Goal: Task Accomplishment & Management: Manage account settings

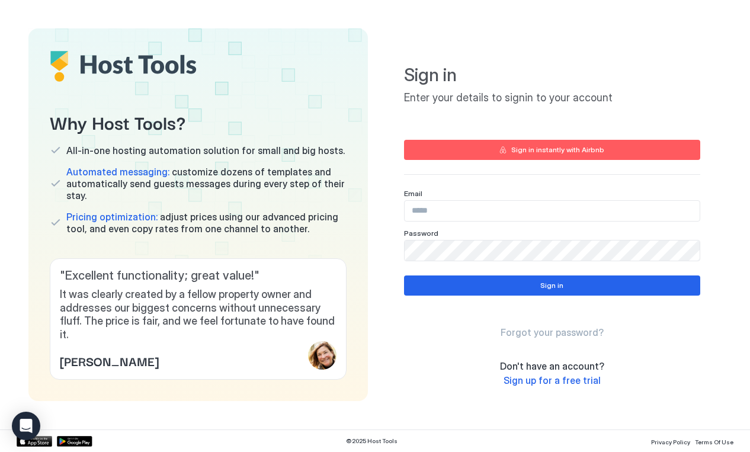
click at [467, 218] on input "Input Field" at bounding box center [552, 211] width 295 height 20
type input "**********"
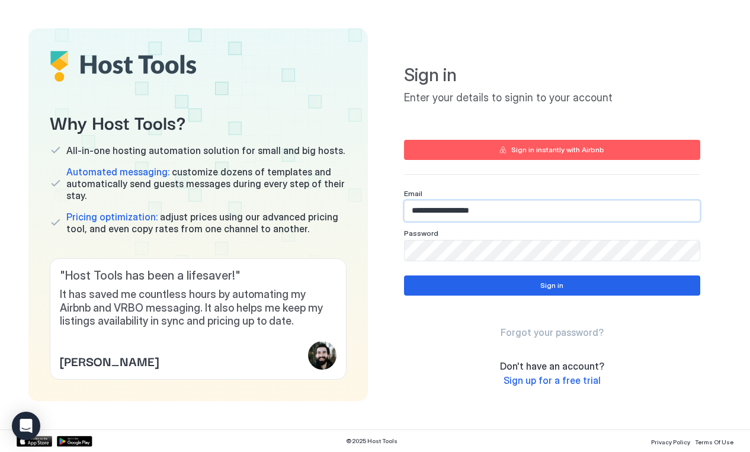
click at [501, 284] on button "Sign in" at bounding box center [552, 286] width 296 height 20
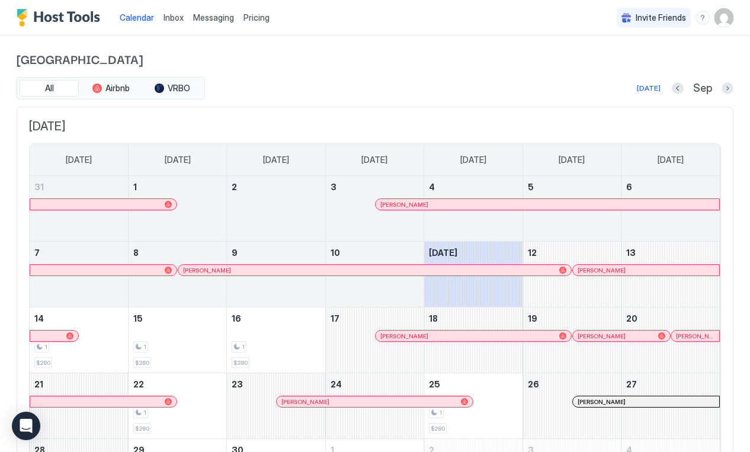
click at [484, 72] on div "Homeroom House All Airbnb VRBO [DATE] Sep [DATE] [DATE] [DATE] [DATE] [DATE] [D…" at bounding box center [375, 284] width 717 height 497
click at [506, 65] on span "[GEOGRAPHIC_DATA]" at bounding box center [375, 59] width 717 height 18
click at [552, 55] on span "[GEOGRAPHIC_DATA]" at bounding box center [375, 59] width 717 height 18
click at [526, 75] on div "Homeroom House All Airbnb VRBO [DATE] Sep [DATE] [DATE] [DATE] [DATE] [DATE] [D…" at bounding box center [375, 284] width 717 height 497
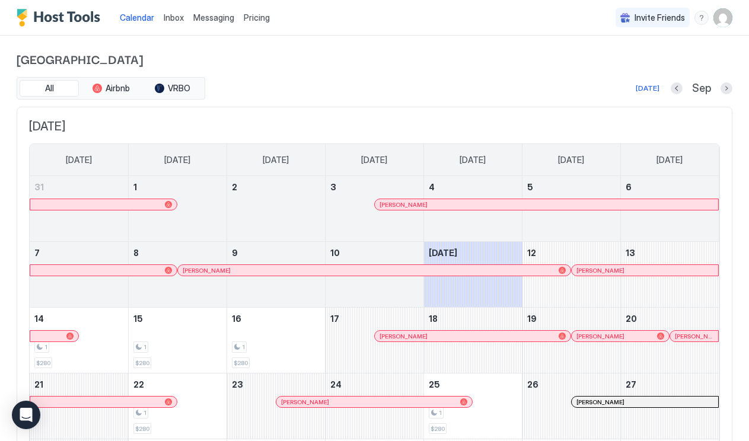
click at [94, 14] on img "Host Tools Logo" at bounding box center [61, 18] width 89 height 18
click at [345, 99] on div "All Airbnb VRBO [DATE] Sep" at bounding box center [374, 88] width 715 height 23
click at [467, 124] on span "[DATE]" at bounding box center [374, 126] width 691 height 15
click at [488, 74] on div "Homeroom House All Airbnb VRBO [DATE] Sep [DATE] [DATE] [DATE] [DATE] [DATE] [D…" at bounding box center [374, 284] width 715 height 497
click at [514, 66] on span "[GEOGRAPHIC_DATA]" at bounding box center [374, 59] width 715 height 18
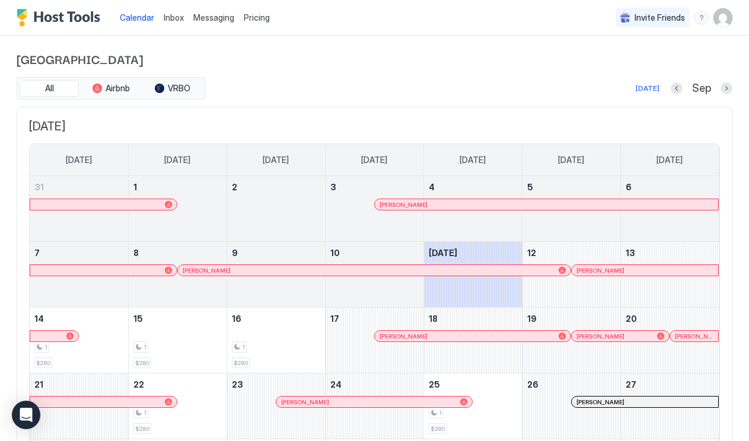
click at [335, 94] on div "[DATE] Sep" at bounding box center [469, 88] width 525 height 14
click at [407, 88] on div "[DATE] Sep" at bounding box center [469, 88] width 525 height 14
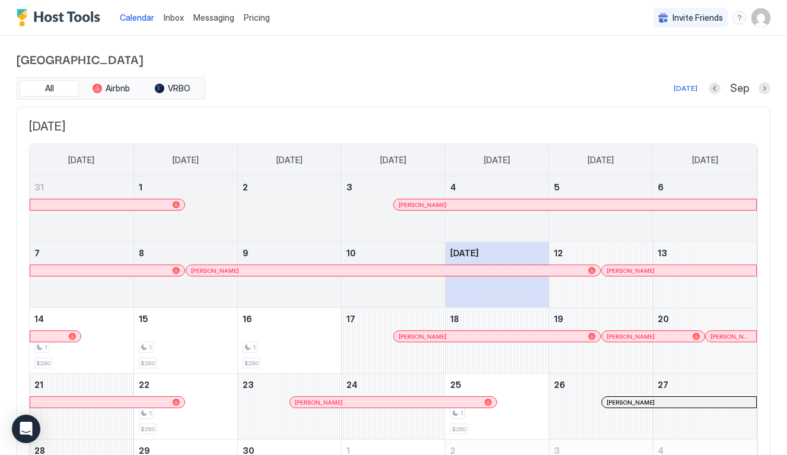
click at [603, 129] on span "[DATE]" at bounding box center [393, 126] width 729 height 15
click at [576, 82] on div "[DATE] Sep" at bounding box center [488, 88] width 563 height 14
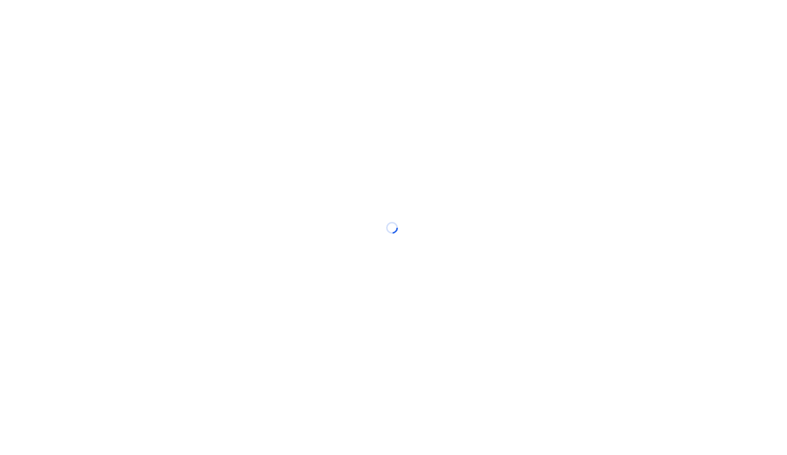
click at [391, 106] on div at bounding box center [393, 227] width 787 height 455
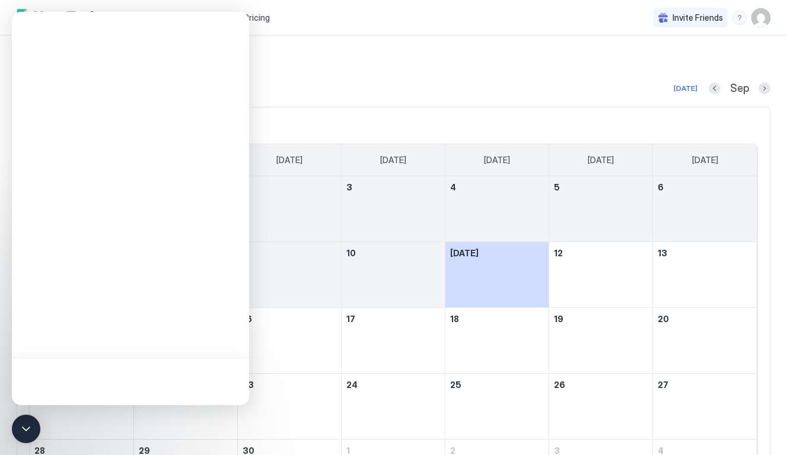
click at [394, 90] on div "[DATE] Sep" at bounding box center [488, 88] width 563 height 14
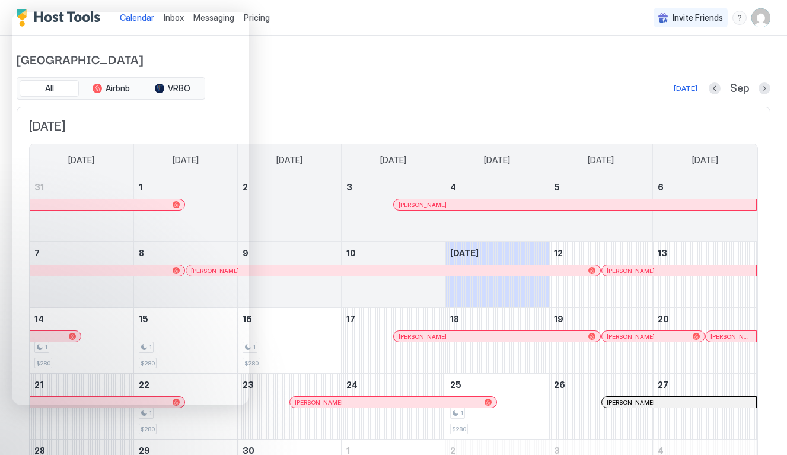
click at [443, 62] on span "[GEOGRAPHIC_DATA]" at bounding box center [393, 59] width 753 height 18
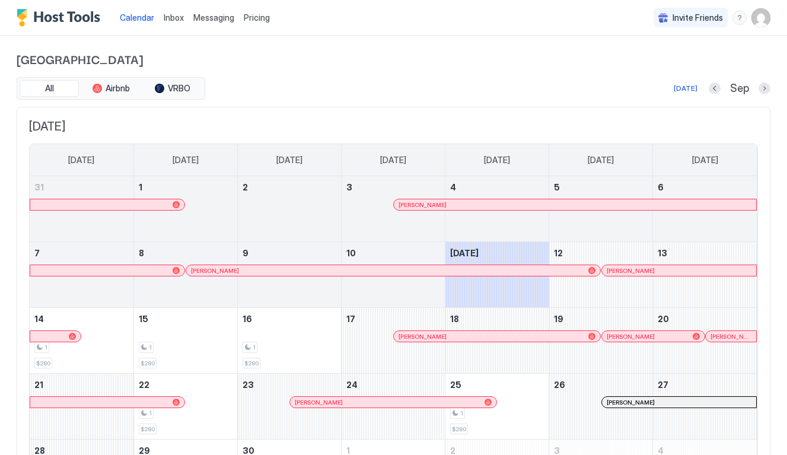
click at [336, 102] on div "All Airbnb VRBO Today Sep September 2025 Sunday Monday Tuesday Wednesday Thursd…" at bounding box center [393, 297] width 753 height 441
click at [509, 50] on span "[GEOGRAPHIC_DATA]" at bounding box center [393, 59] width 753 height 18
click at [579, 98] on div "All Airbnb VRBO [DATE] Sep" at bounding box center [393, 88] width 753 height 23
click at [34, 23] on img "Host Tools Logo" at bounding box center [61, 18] width 89 height 18
click at [560, 8] on div "Calendar Inbox Messaging Pricing Invite Friends MH" at bounding box center [393, 18] width 787 height 36
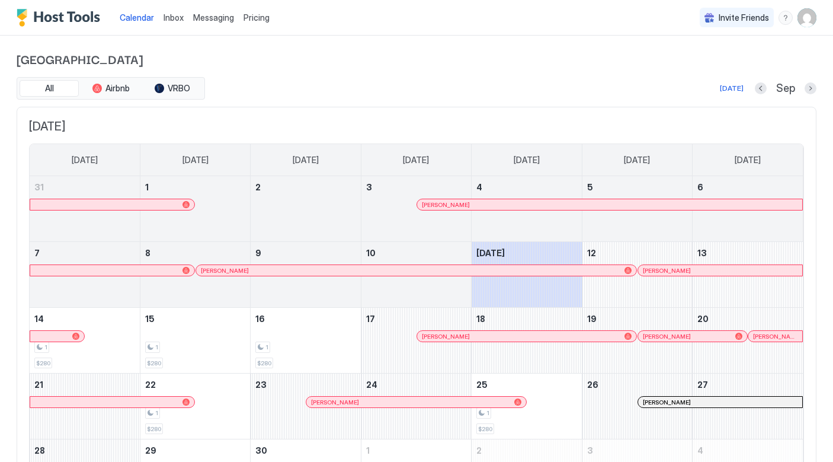
click at [535, 75] on div "Homeroom House All Airbnb VRBO [DATE] Sep [DATE] [DATE] [DATE] [DATE] [DATE] [D…" at bounding box center [417, 284] width 800 height 497
click at [260, 24] on div "Pricing" at bounding box center [257, 18] width 36 height 20
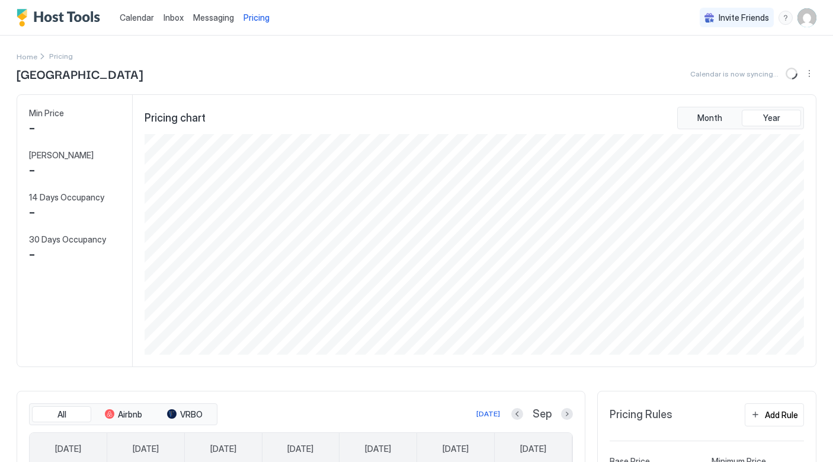
scroll to position [221, 662]
click at [273, 66] on div "Homeroom House Calendar is now syncing..." at bounding box center [417, 74] width 800 height 18
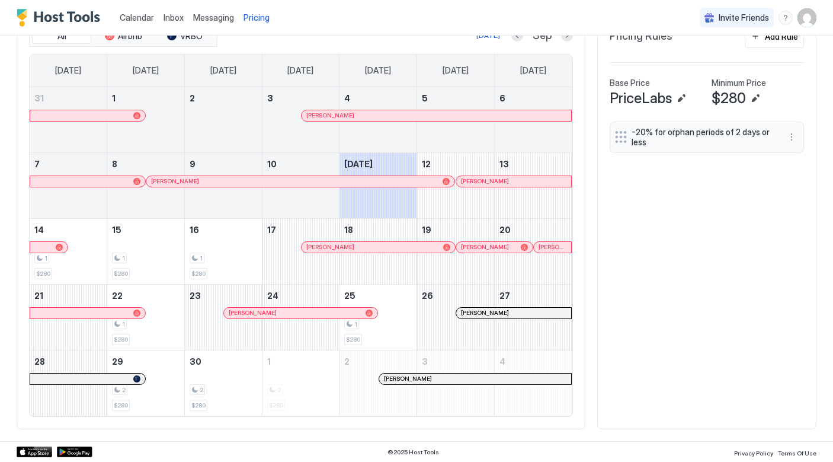
scroll to position [0, 0]
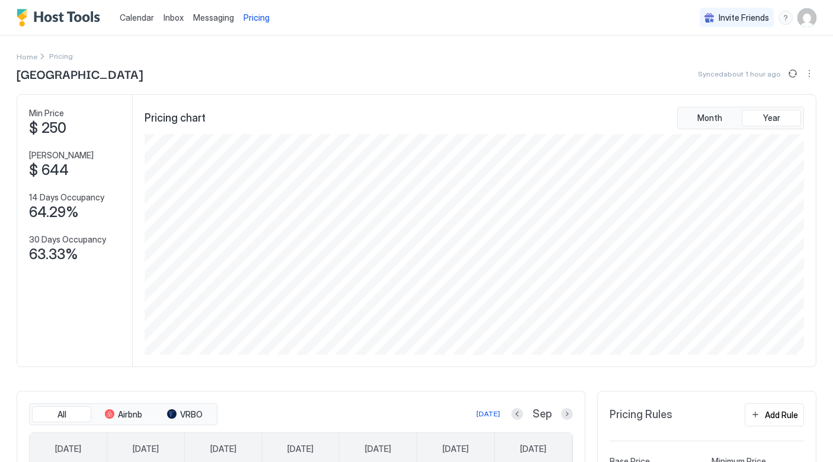
click at [786, 21] on img "User profile" at bounding box center [807, 17] width 19 height 19
click at [786, 17] on div at bounding box center [416, 231] width 833 height 462
click at [786, 21] on img "User profile" at bounding box center [807, 17] width 19 height 19
click at [712, 65] on span "Settings" at bounding box center [701, 66] width 32 height 11
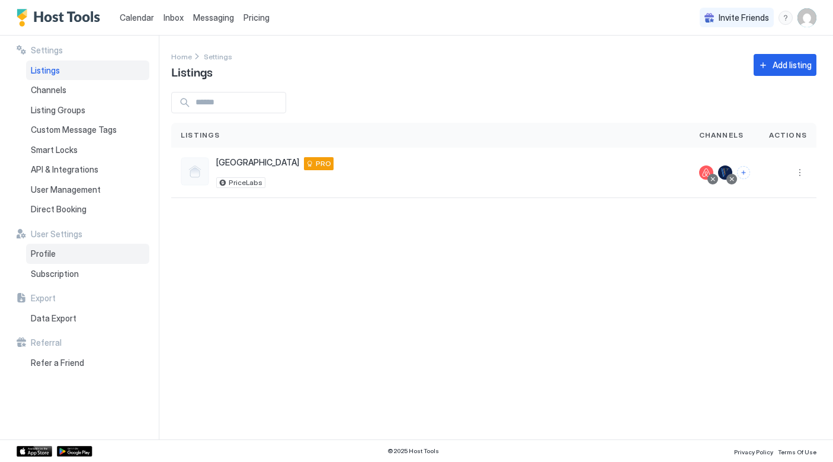
click at [83, 251] on div "Profile" at bounding box center [87, 254] width 123 height 20
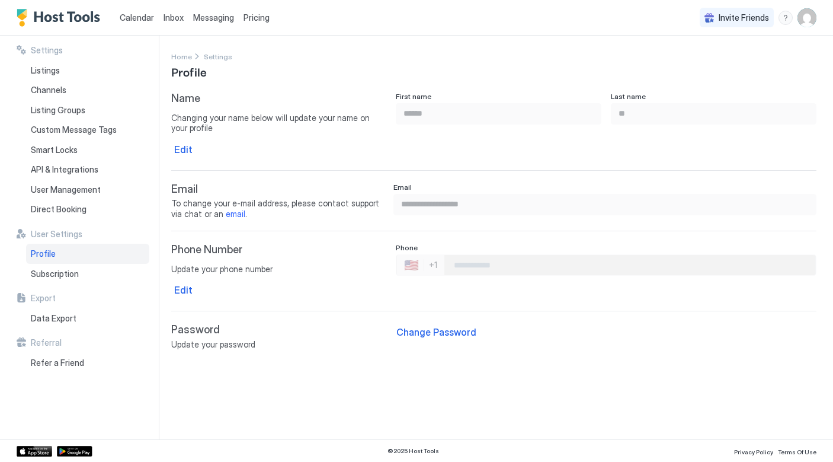
click at [72, 20] on img "Host Tools Logo" at bounding box center [61, 18] width 89 height 18
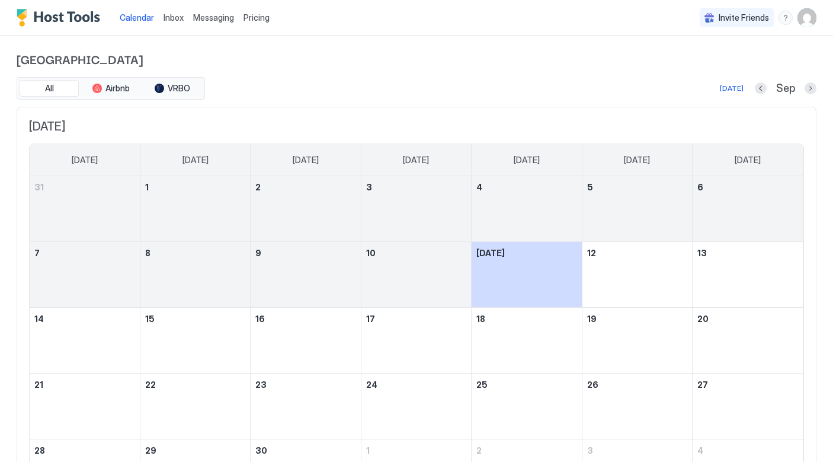
click at [145, 15] on span "Calendar" at bounding box center [137, 17] width 34 height 10
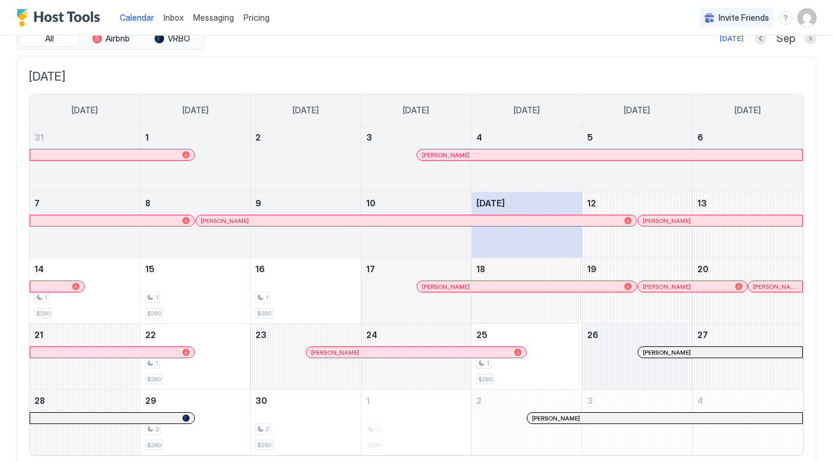
scroll to position [92, 0]
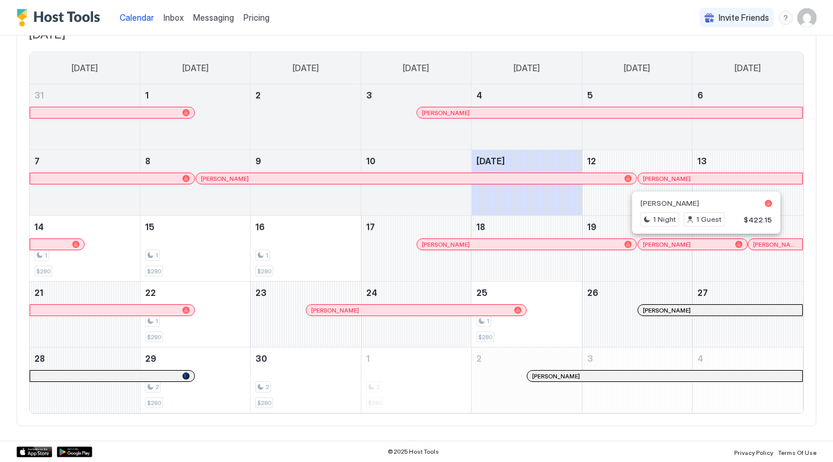
click at [704, 244] on div at bounding box center [703, 243] width 9 height 9
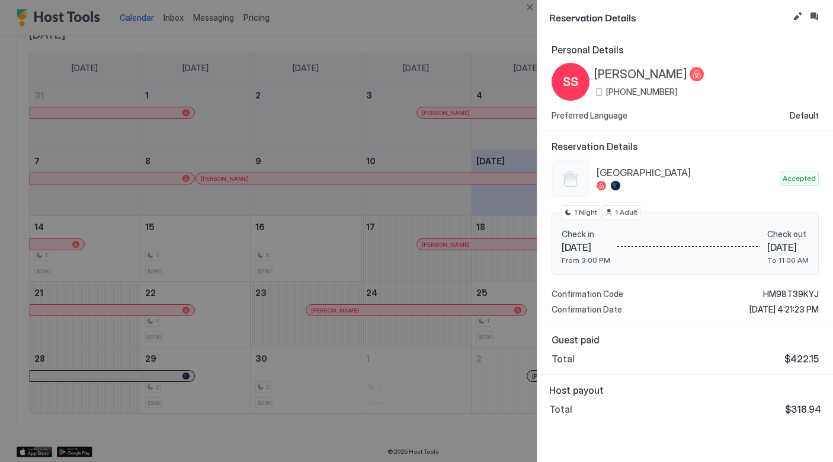
click at [467, 28] on div at bounding box center [416, 231] width 833 height 462
click at [533, 4] on button "Close" at bounding box center [530, 7] width 14 height 14
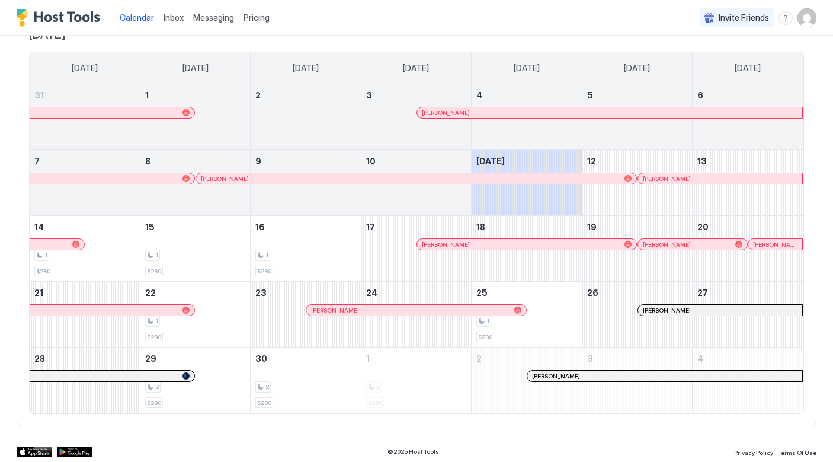
click at [170, 24] on div "Inbox" at bounding box center [174, 18] width 30 height 22
click at [91, 24] on img "Host Tools Logo" at bounding box center [61, 18] width 89 height 18
click at [786, 17] on img "User profile" at bounding box center [807, 17] width 19 height 19
click at [694, 67] on span "Settings" at bounding box center [701, 66] width 32 height 11
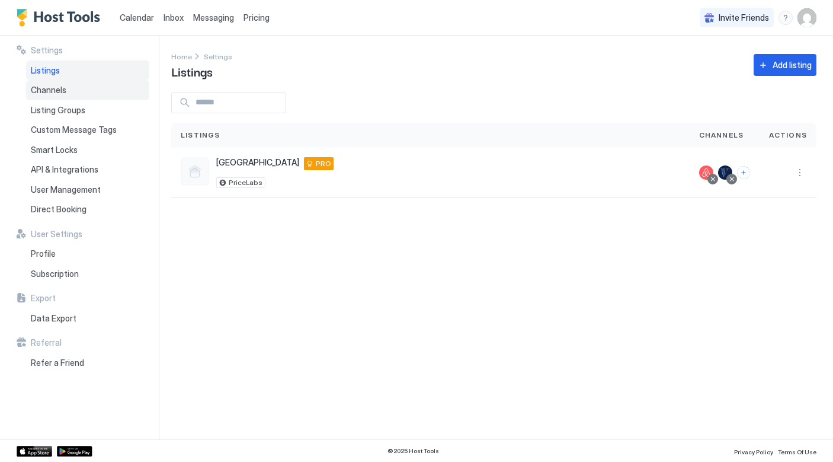
click at [60, 84] on div "Channels" at bounding box center [87, 90] width 123 height 20
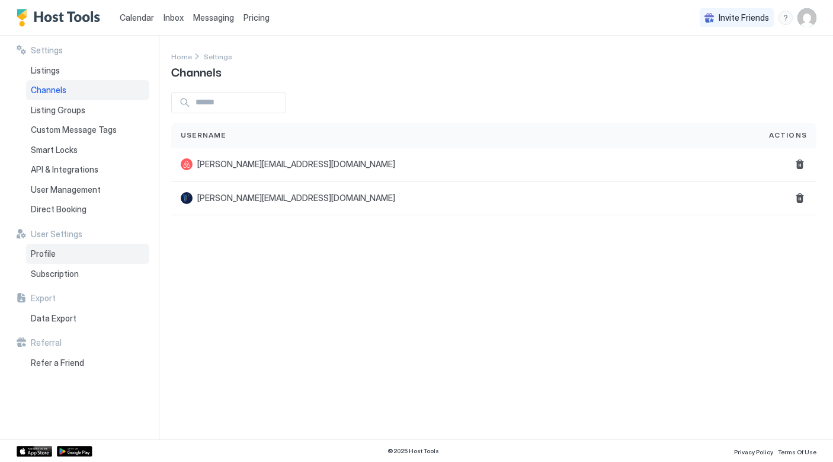
click at [75, 251] on div "Profile" at bounding box center [87, 254] width 123 height 20
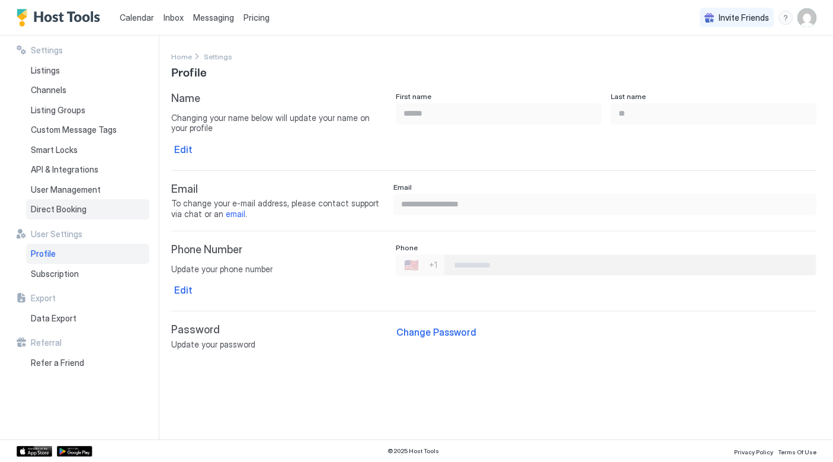
click at [81, 212] on span "Direct Booking" at bounding box center [59, 209] width 56 height 11
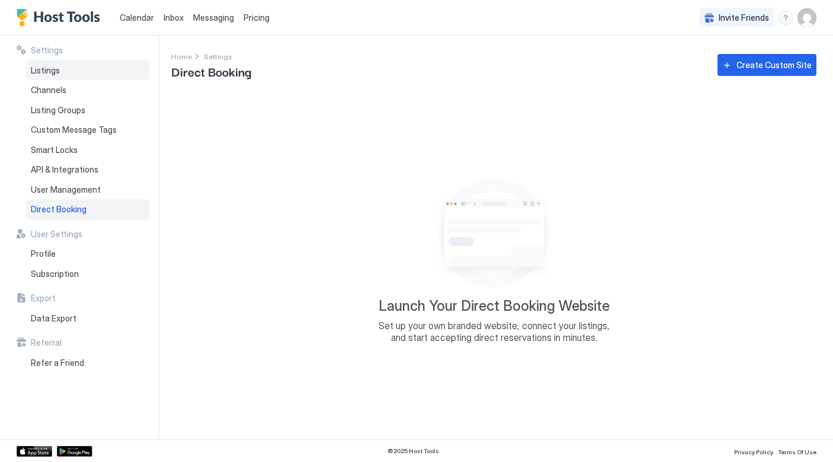
click at [126, 72] on div "Listings" at bounding box center [87, 70] width 123 height 20
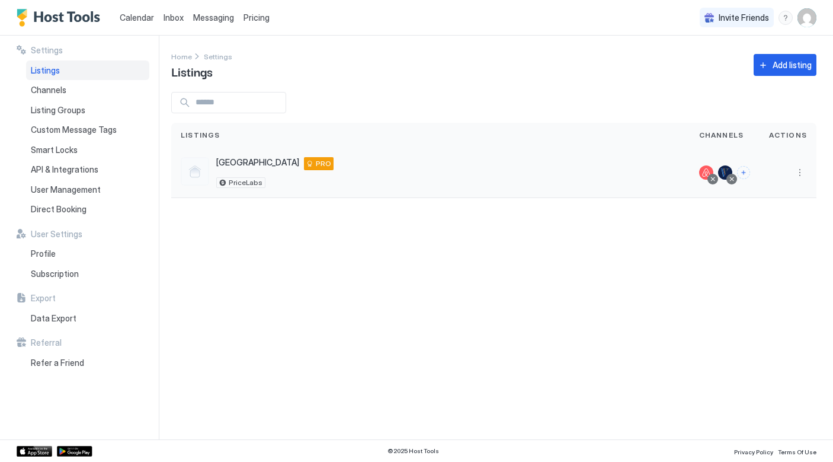
click at [304, 170] on div "PRO" at bounding box center [319, 163] width 30 height 13
click at [620, 189] on div "Homeroom House 17 Union School Road, Montgomery, NY 12549 US PRO PriceLabs" at bounding box center [430, 173] width 519 height 50
click at [786, 179] on div "menu" at bounding box center [800, 172] width 14 height 14
click at [772, 168] on div at bounding box center [788, 172] width 38 height 14
click at [786, 173] on button "More options" at bounding box center [800, 172] width 14 height 14
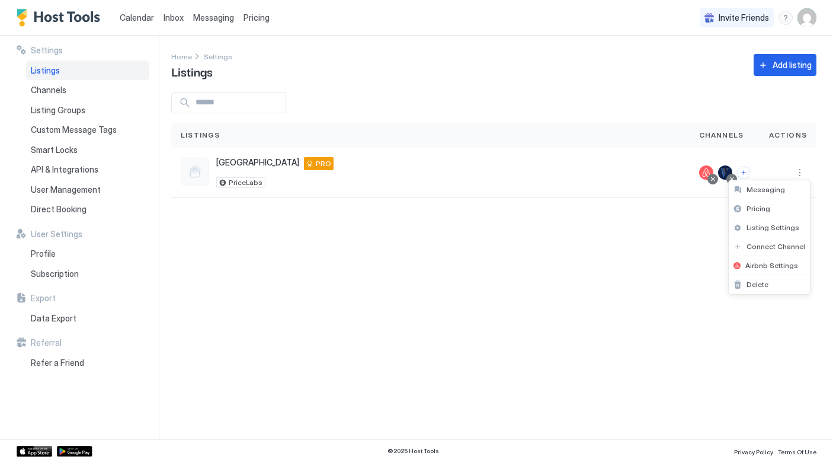
click at [580, 196] on div at bounding box center [416, 231] width 833 height 462
click at [786, 171] on button "More options" at bounding box center [800, 172] width 14 height 14
click at [786, 225] on div "Listing Settings" at bounding box center [769, 227] width 81 height 19
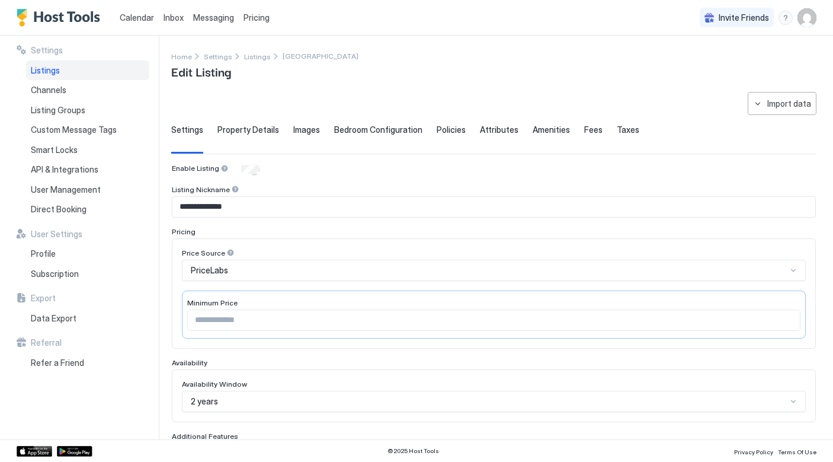
click at [247, 128] on span "Property Details" at bounding box center [249, 129] width 62 height 11
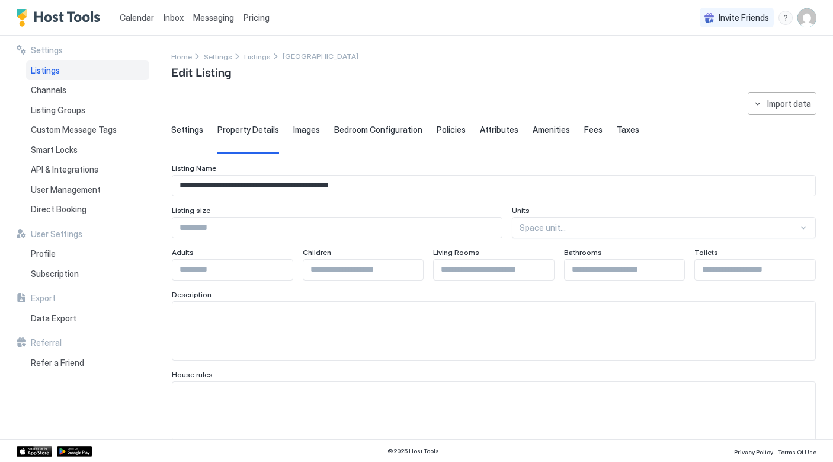
click at [190, 130] on span "Settings" at bounding box center [187, 129] width 32 height 11
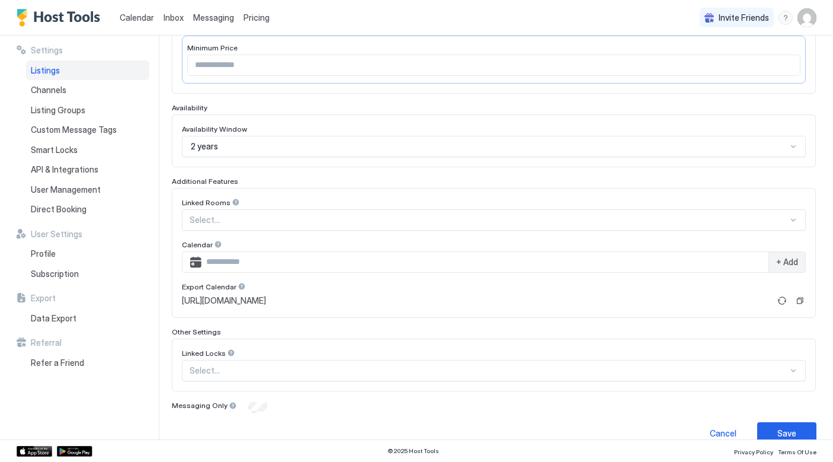
scroll to position [273, 0]
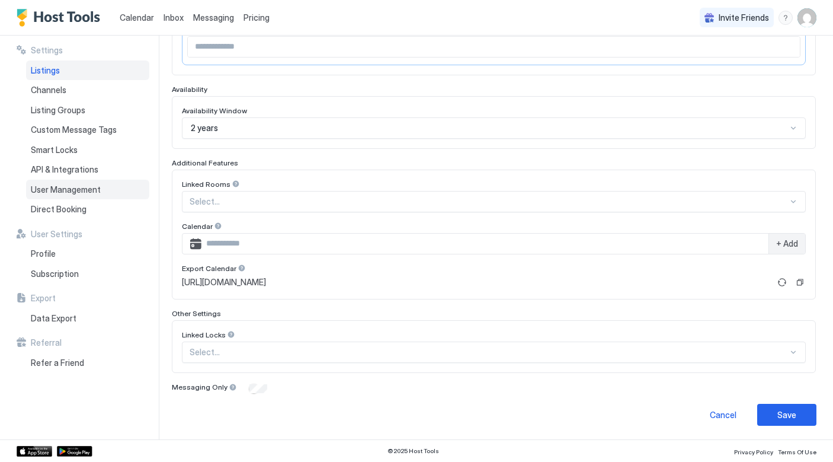
click at [84, 189] on span "User Management" at bounding box center [66, 189] width 70 height 11
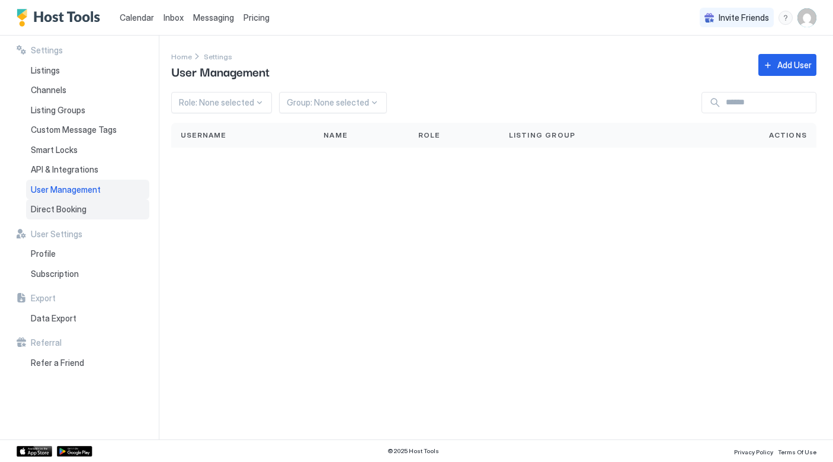
click at [79, 217] on div "Direct Booking" at bounding box center [87, 209] width 123 height 20
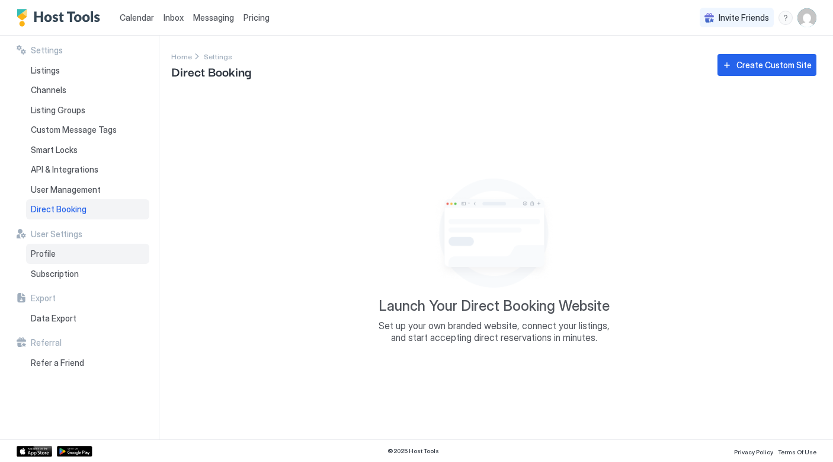
click at [73, 251] on div "Profile" at bounding box center [87, 254] width 123 height 20
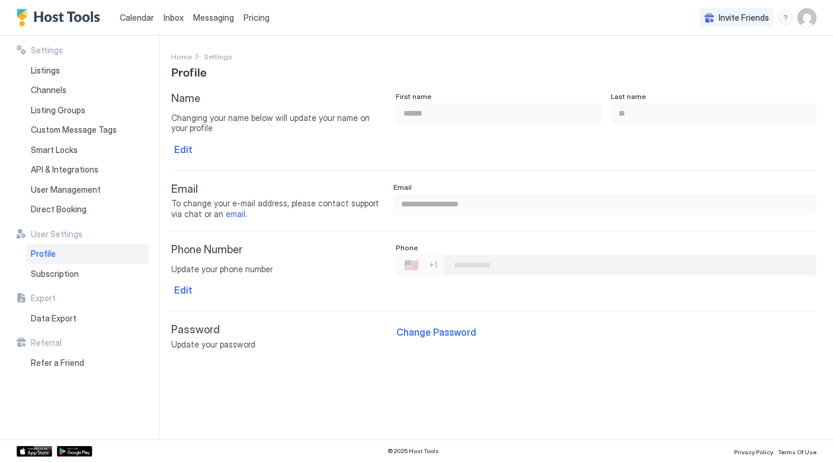
click at [135, 20] on span "Calendar" at bounding box center [137, 17] width 34 height 10
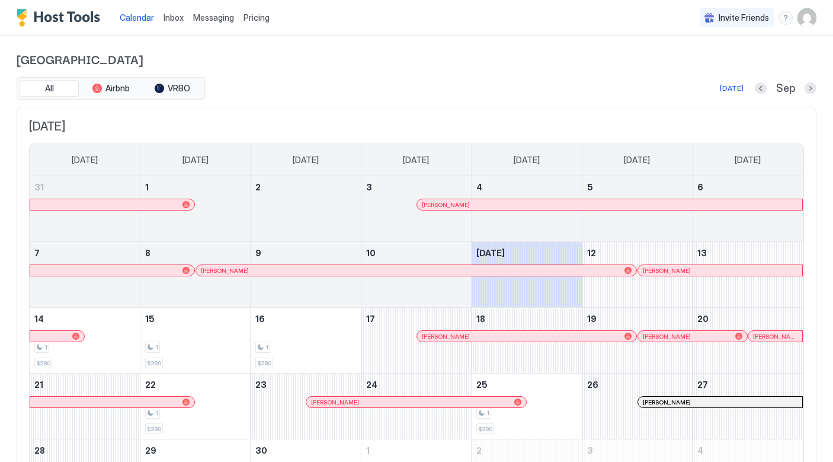
click at [167, 15] on span "Inbox" at bounding box center [174, 17] width 20 height 10
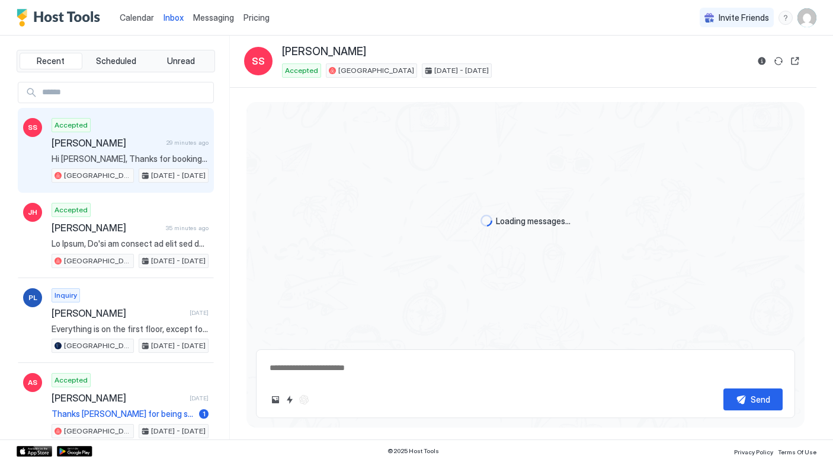
type textarea "*"
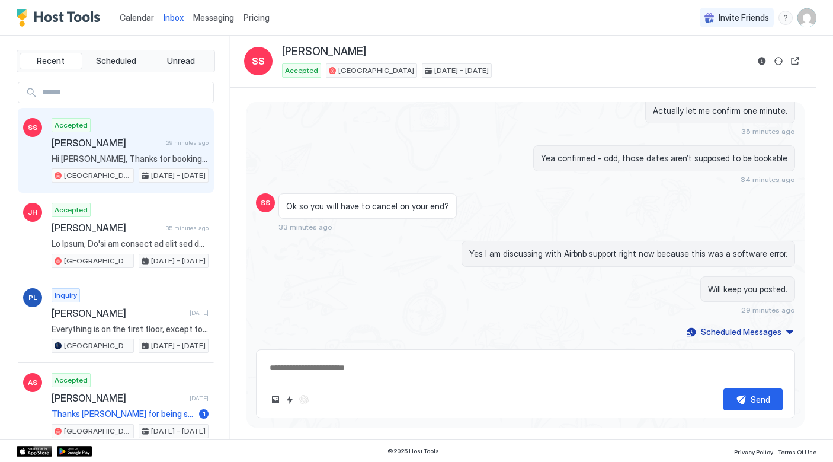
click at [217, 17] on span "Messaging" at bounding box center [213, 17] width 41 height 10
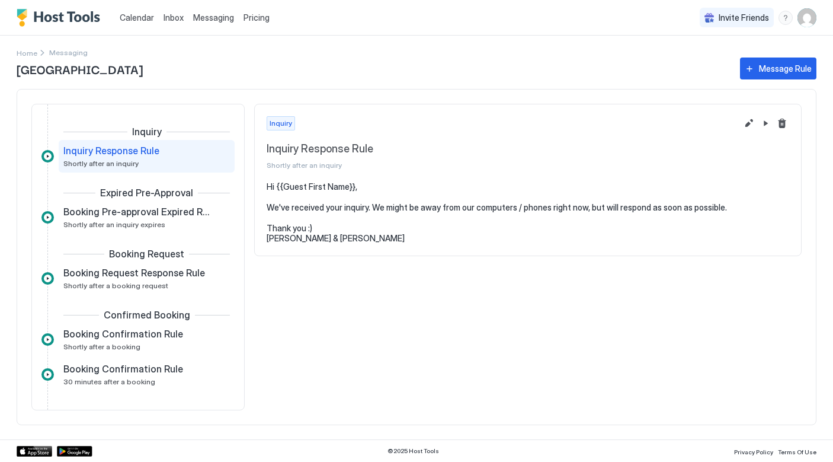
click at [249, 15] on span "Pricing" at bounding box center [257, 17] width 26 height 11
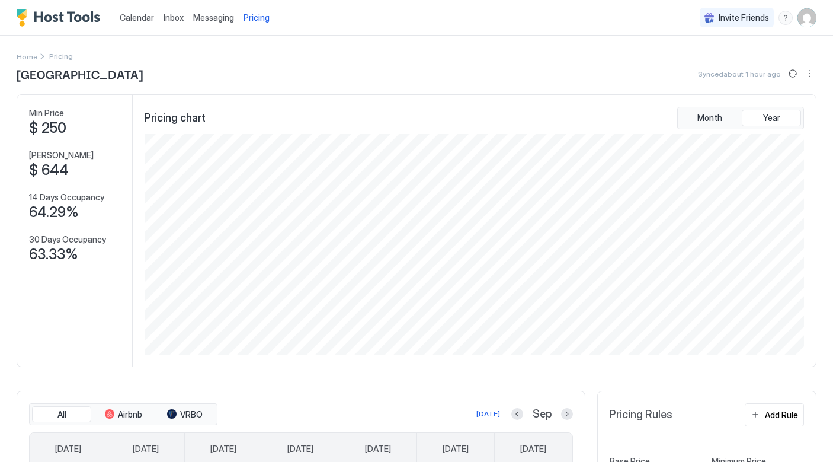
click at [75, 17] on img "Host Tools Logo" at bounding box center [61, 18] width 89 height 18
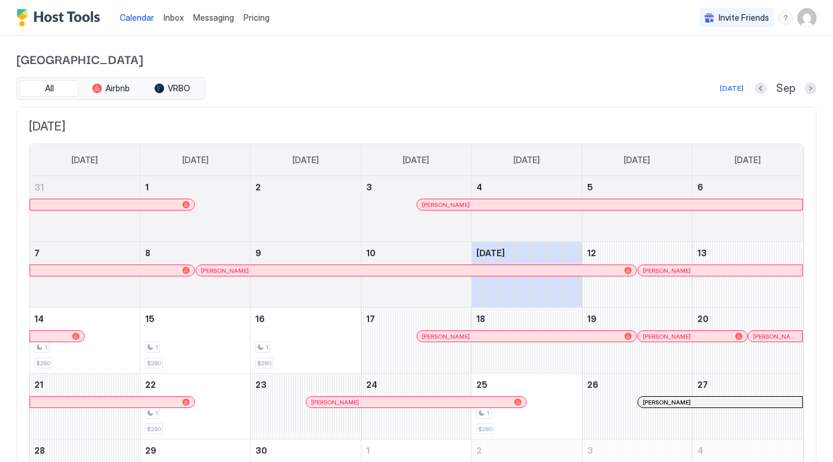
click at [786, 34] on div "Calendar Inbox Messaging Pricing Invite Friends MH Homeroom House All Airbnb VR…" at bounding box center [416, 231] width 833 height 462
click at [786, 17] on img "User profile" at bounding box center [807, 17] width 19 height 19
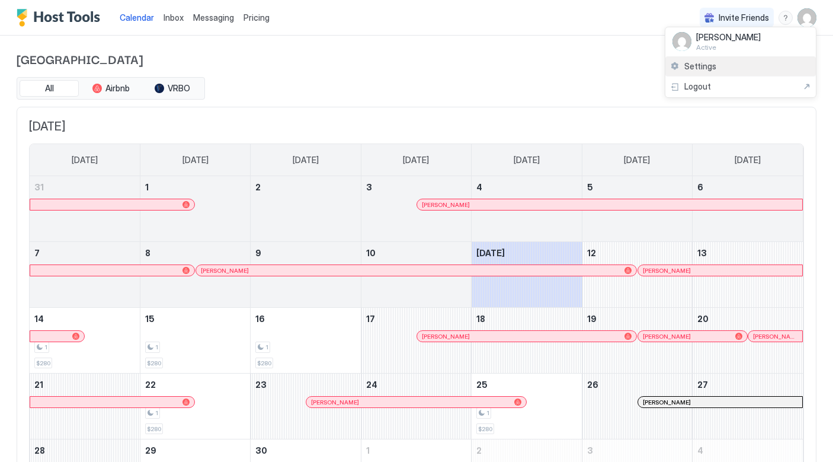
click at [690, 63] on span "Settings" at bounding box center [701, 66] width 32 height 11
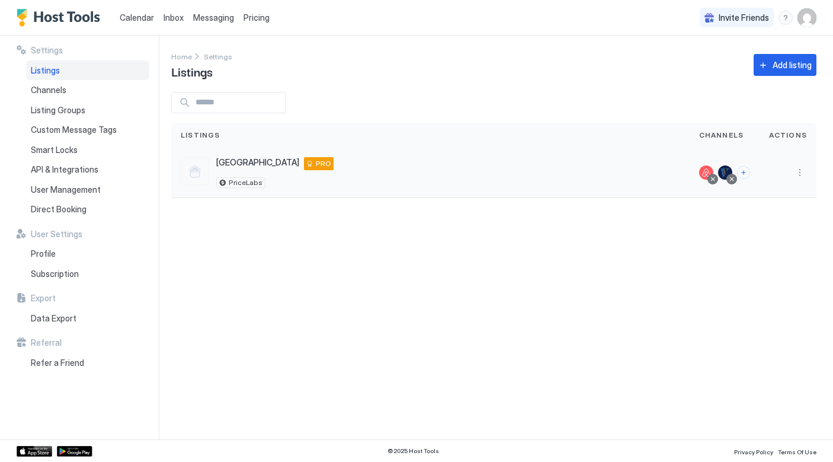
click at [274, 161] on span "[GEOGRAPHIC_DATA]" at bounding box center [257, 162] width 83 height 11
click at [786, 172] on button "More options" at bounding box center [800, 172] width 14 height 14
click at [783, 262] on span "Airbnb Settings" at bounding box center [772, 265] width 53 height 9
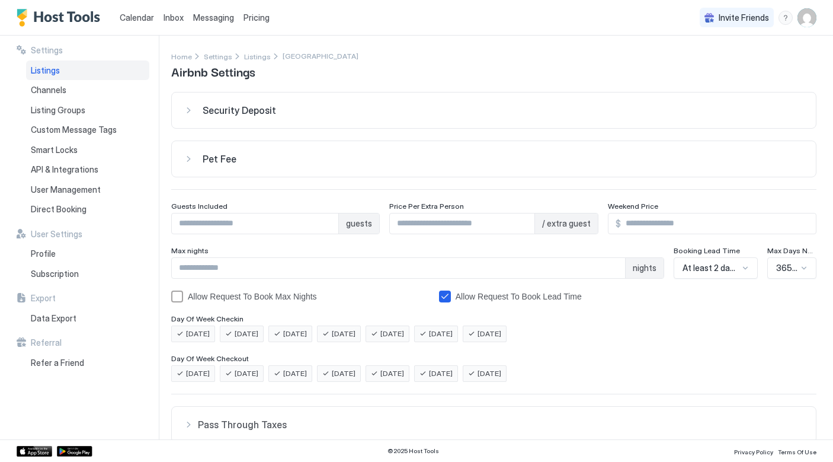
click at [327, 165] on button "Pet Fee" at bounding box center [494, 159] width 644 height 36
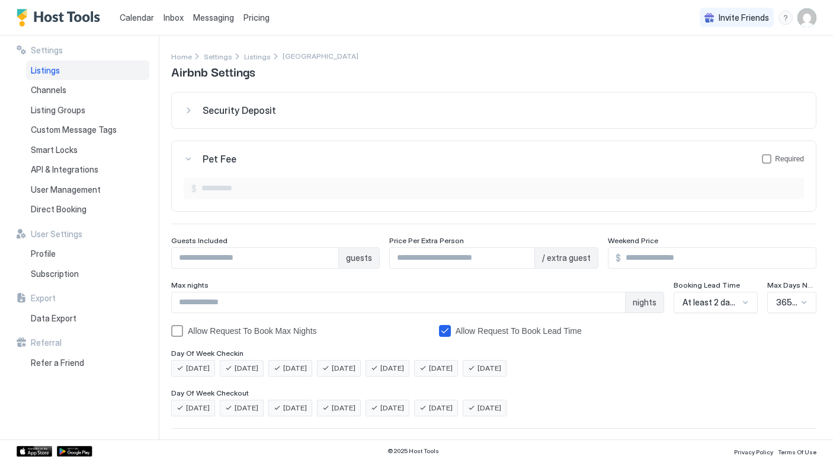
click at [766, 160] on div "petFeeForm" at bounding box center [766, 158] width 9 height 9
click at [736, 196] on input "Input Field" at bounding box center [500, 188] width 607 height 20
type input "**"
click at [664, 159] on div "Pet Fee Required" at bounding box center [504, 159] width 602 height 12
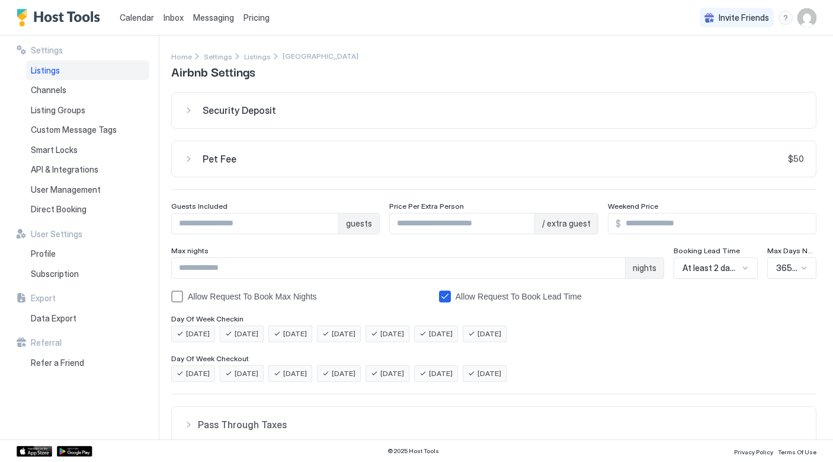
click at [311, 156] on div "Pet Fee $50" at bounding box center [504, 159] width 602 height 12
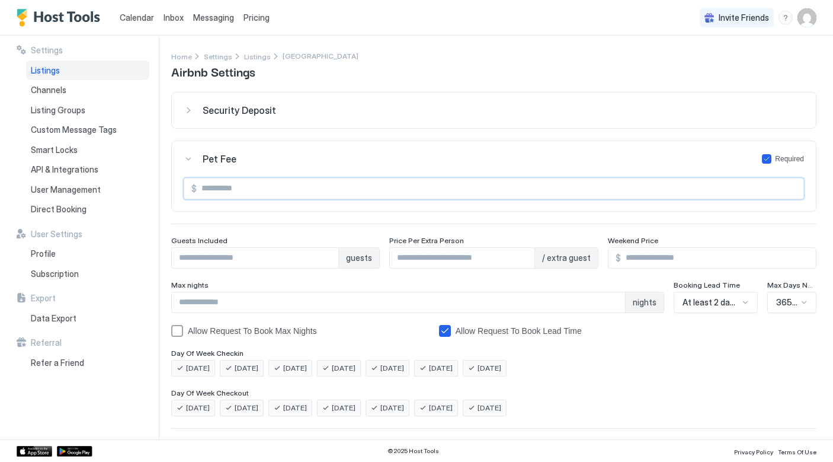
drag, startPoint x: 222, startPoint y: 188, endPoint x: 177, endPoint y: 188, distance: 45.1
click at [177, 188] on section "$ **" at bounding box center [494, 194] width 644 height 34
click at [445, 327] on icon "bookingLeadTimeAllowRequestToBook" at bounding box center [444, 330] width 9 height 9
click at [548, 36] on div "Settings Home Settings Listings Homeroom House Airbnb Settings Security Deposit…" at bounding box center [502, 238] width 662 height 404
click at [768, 159] on icon "petFeeForm" at bounding box center [767, 158] width 7 height 7
